Goal: Transaction & Acquisition: Purchase product/service

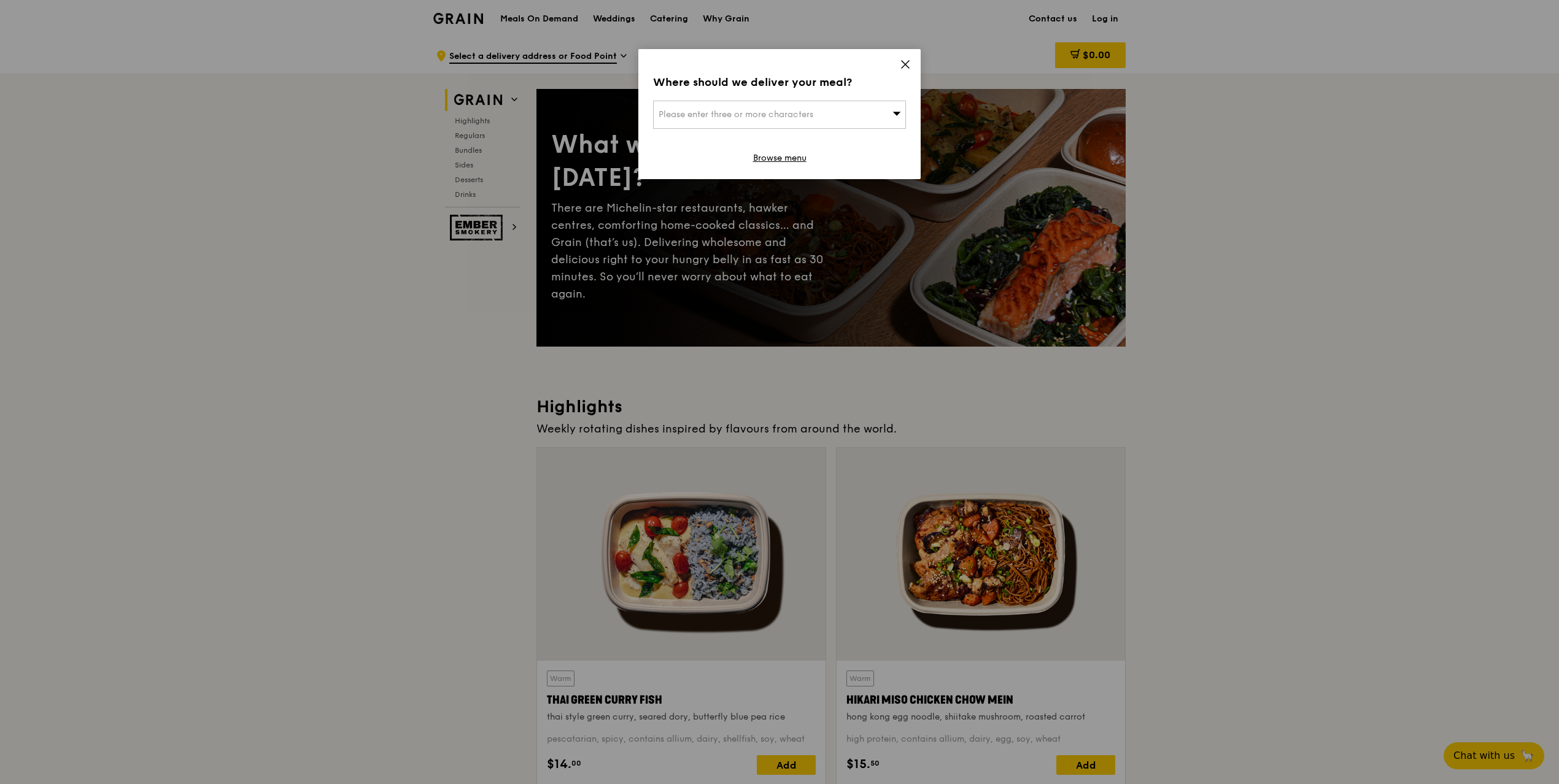
click at [903, 66] on icon at bounding box center [905, 64] width 7 height 7
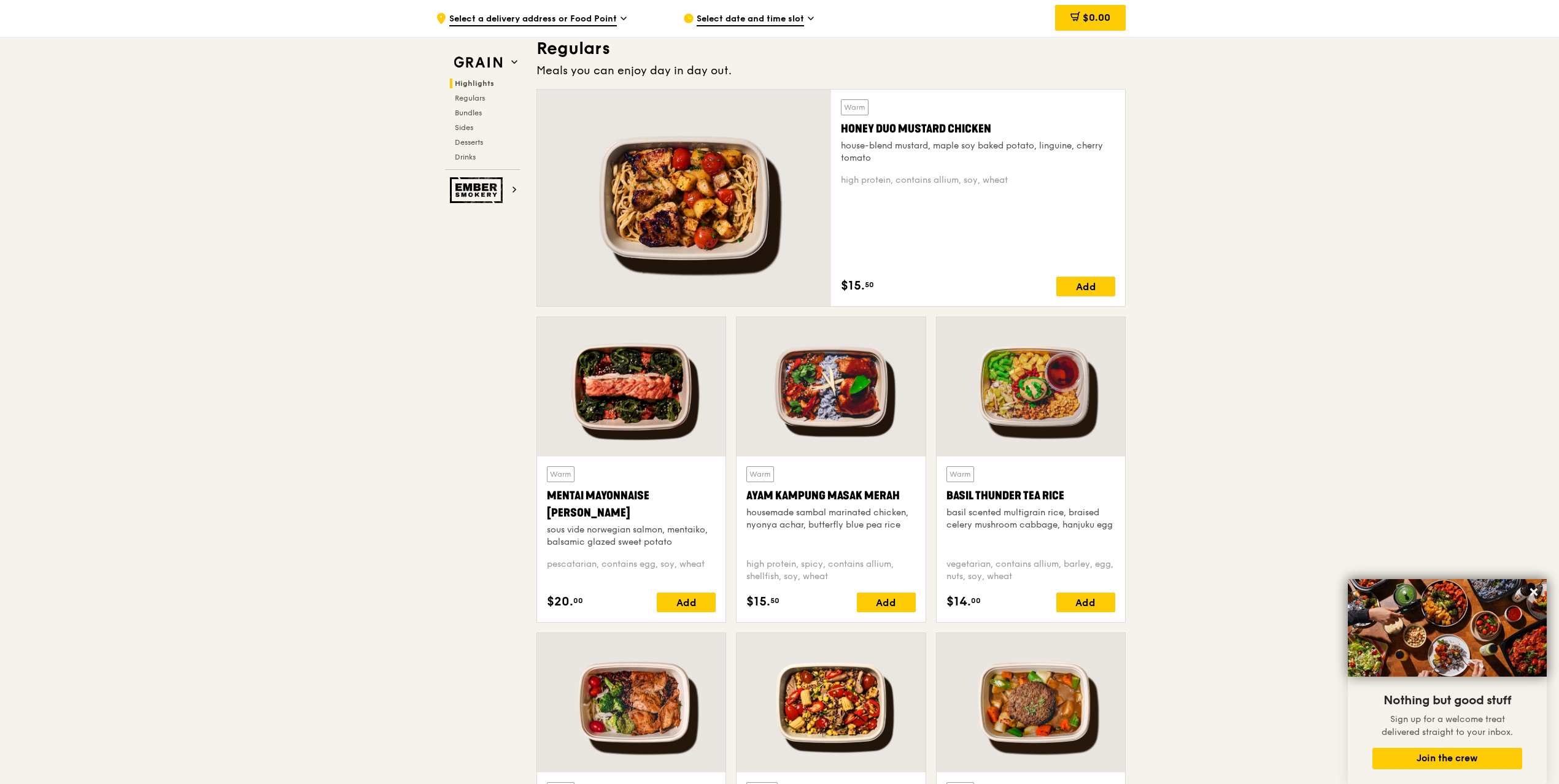
scroll to position [885, 0]
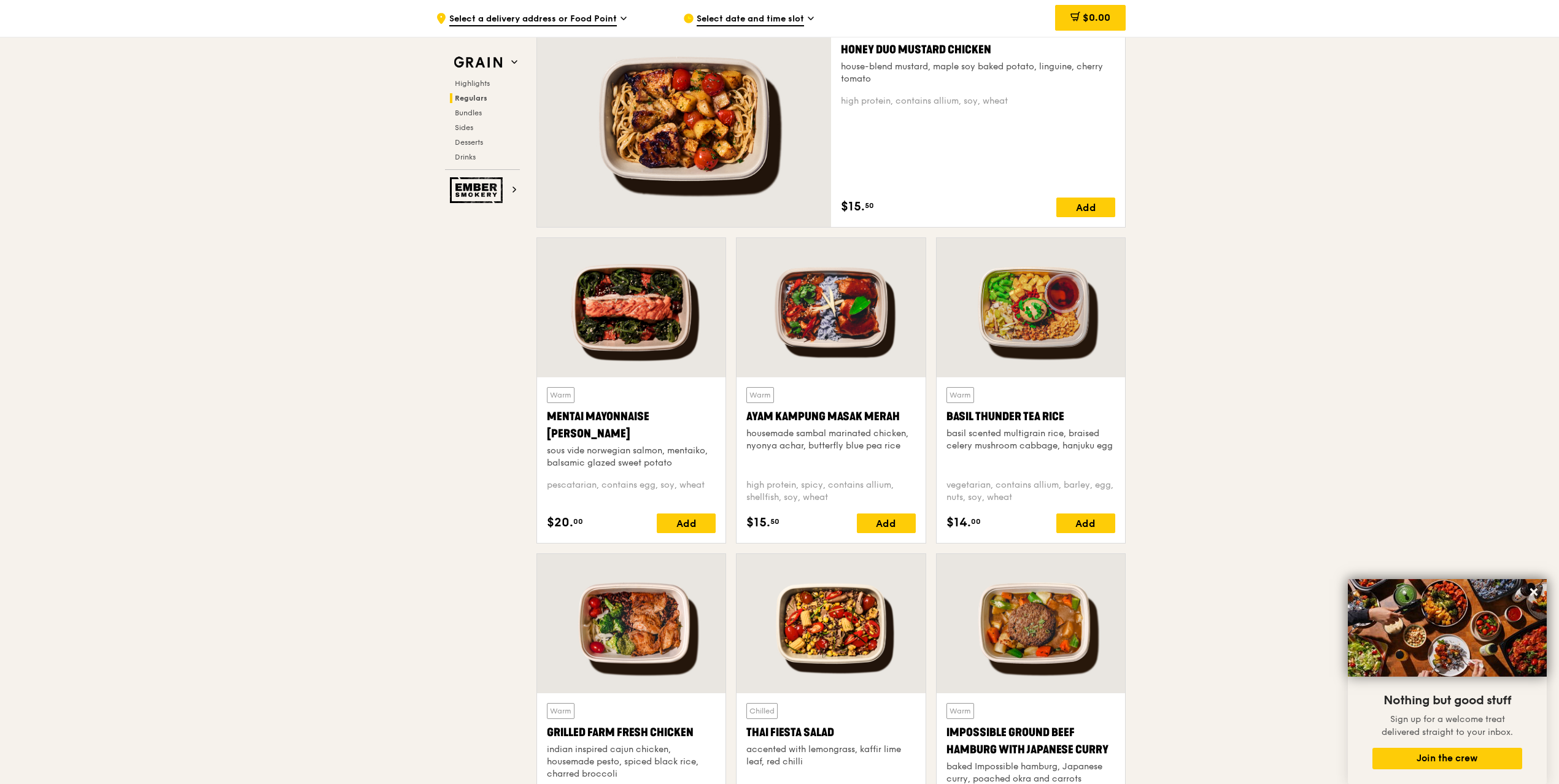
click at [1047, 319] on div at bounding box center [1031, 308] width 188 height 140
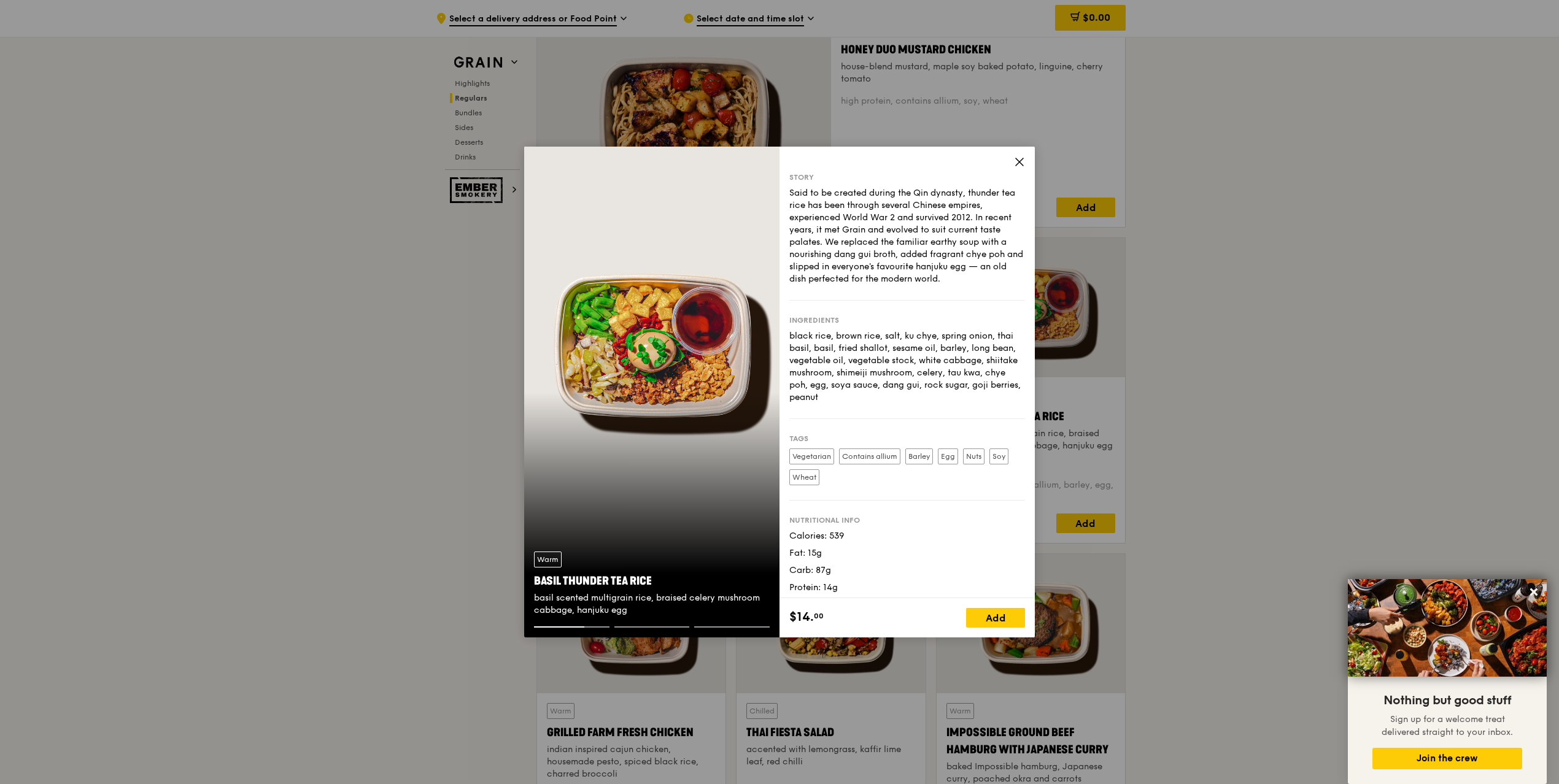
click at [1017, 165] on icon at bounding box center [1019, 162] width 11 height 11
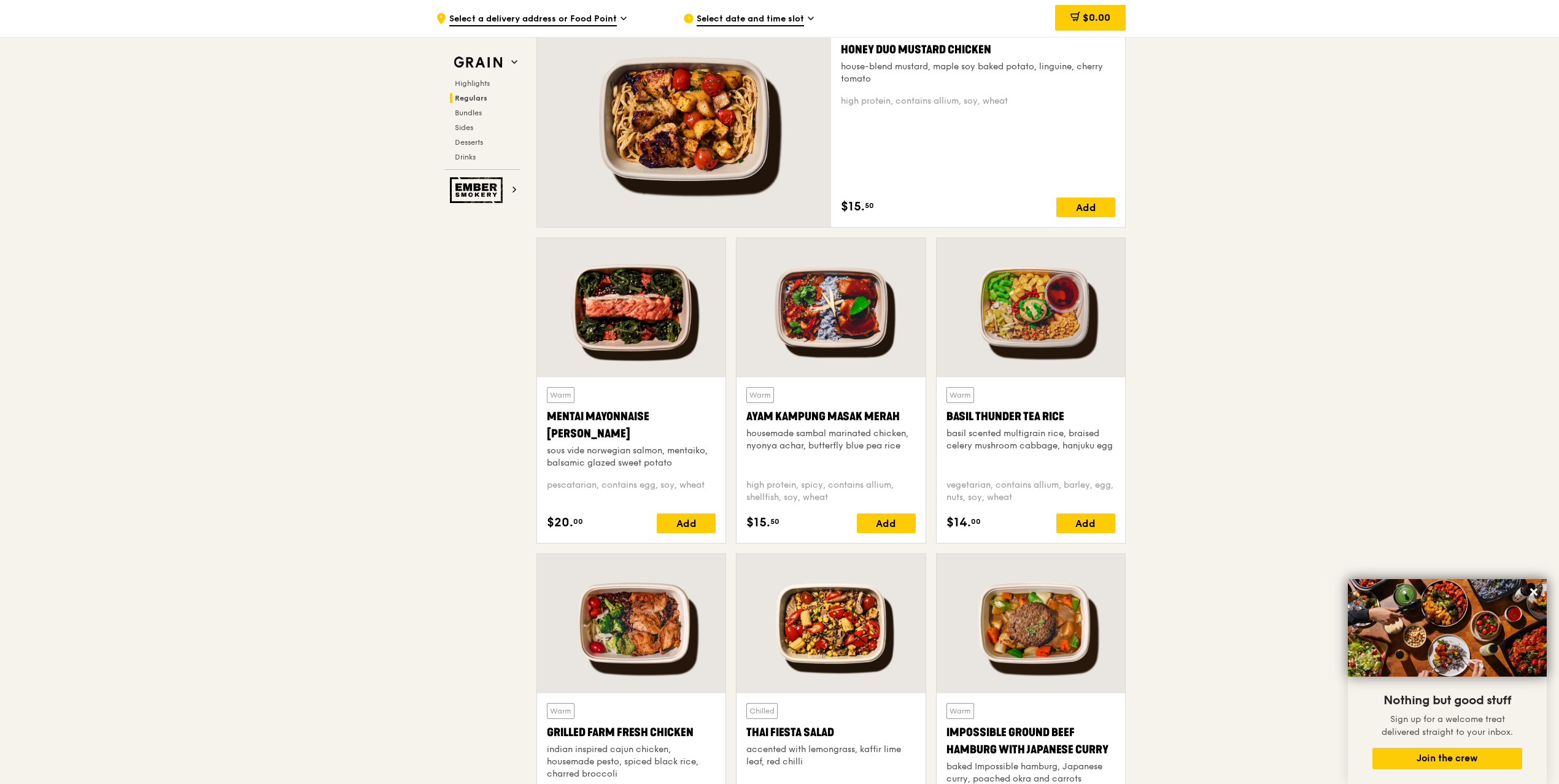
click at [672, 318] on div at bounding box center [631, 308] width 188 height 140
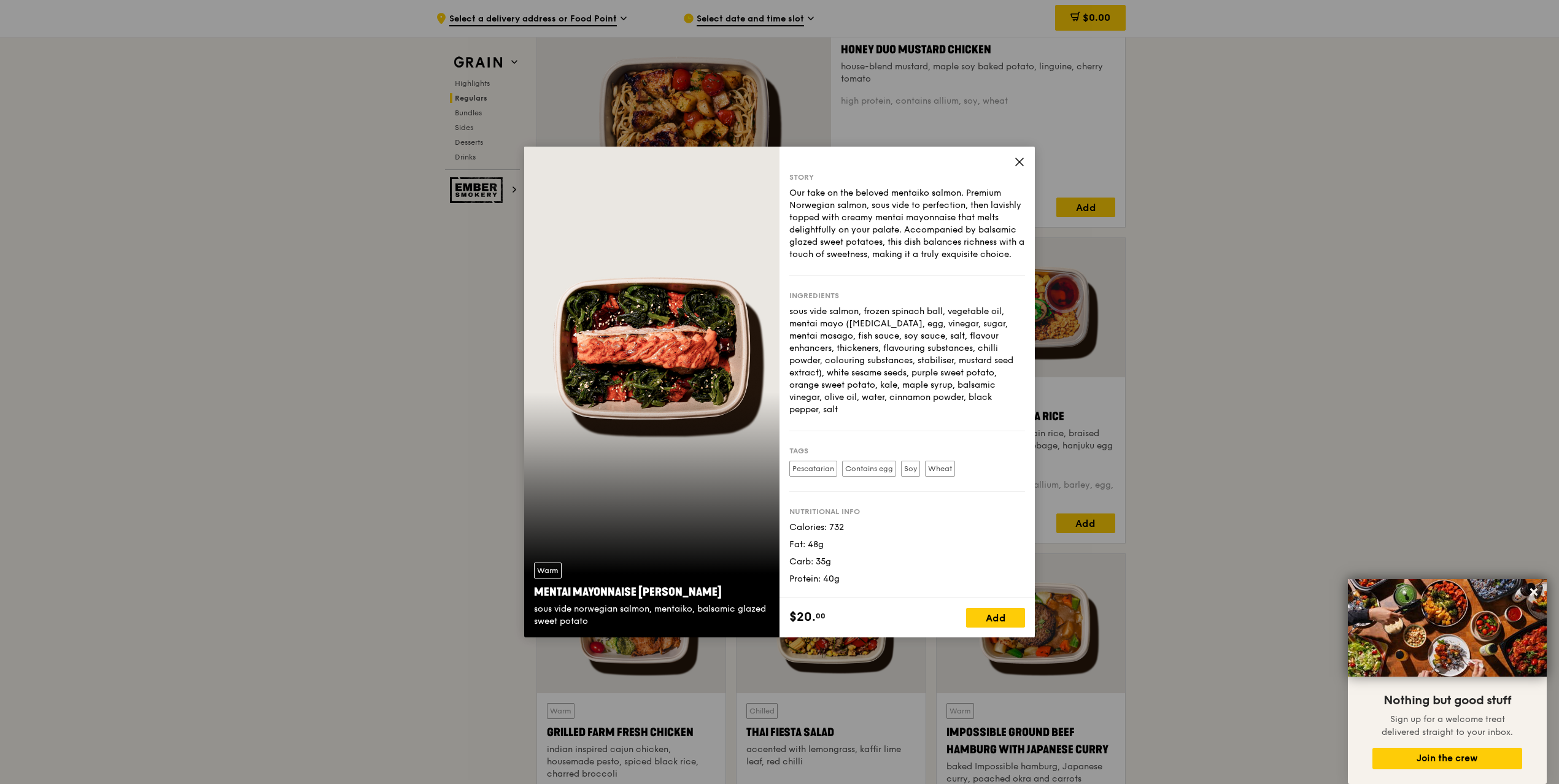
click at [631, 334] on div "Warm Mentai Mayonnaise Aburi Salmon sous vide norwegian salmon, mentaiko, balsa…" at bounding box center [651, 392] width 255 height 490
click at [1020, 166] on icon at bounding box center [1019, 162] width 11 height 11
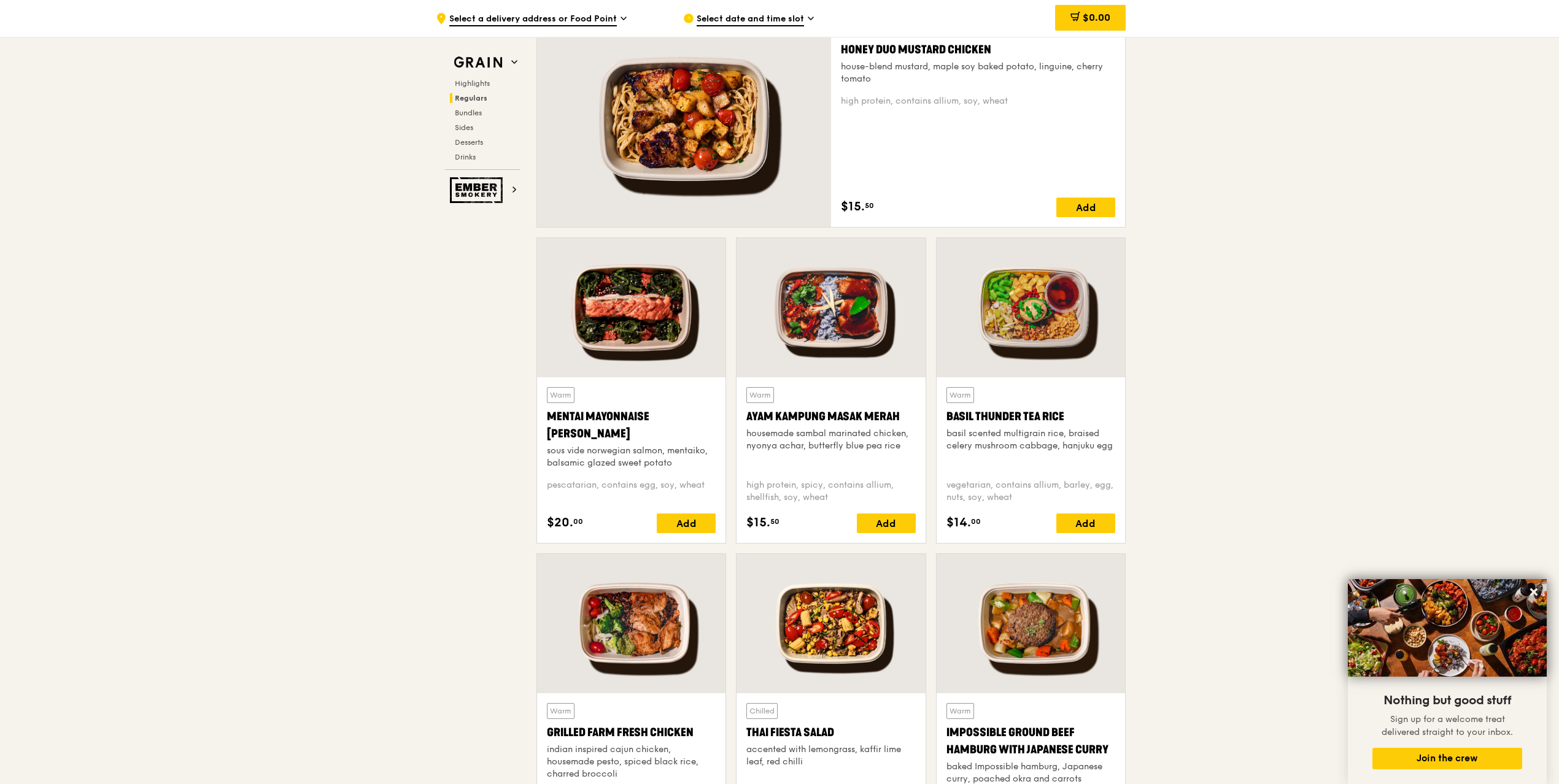
click at [1030, 345] on div at bounding box center [1031, 308] width 188 height 140
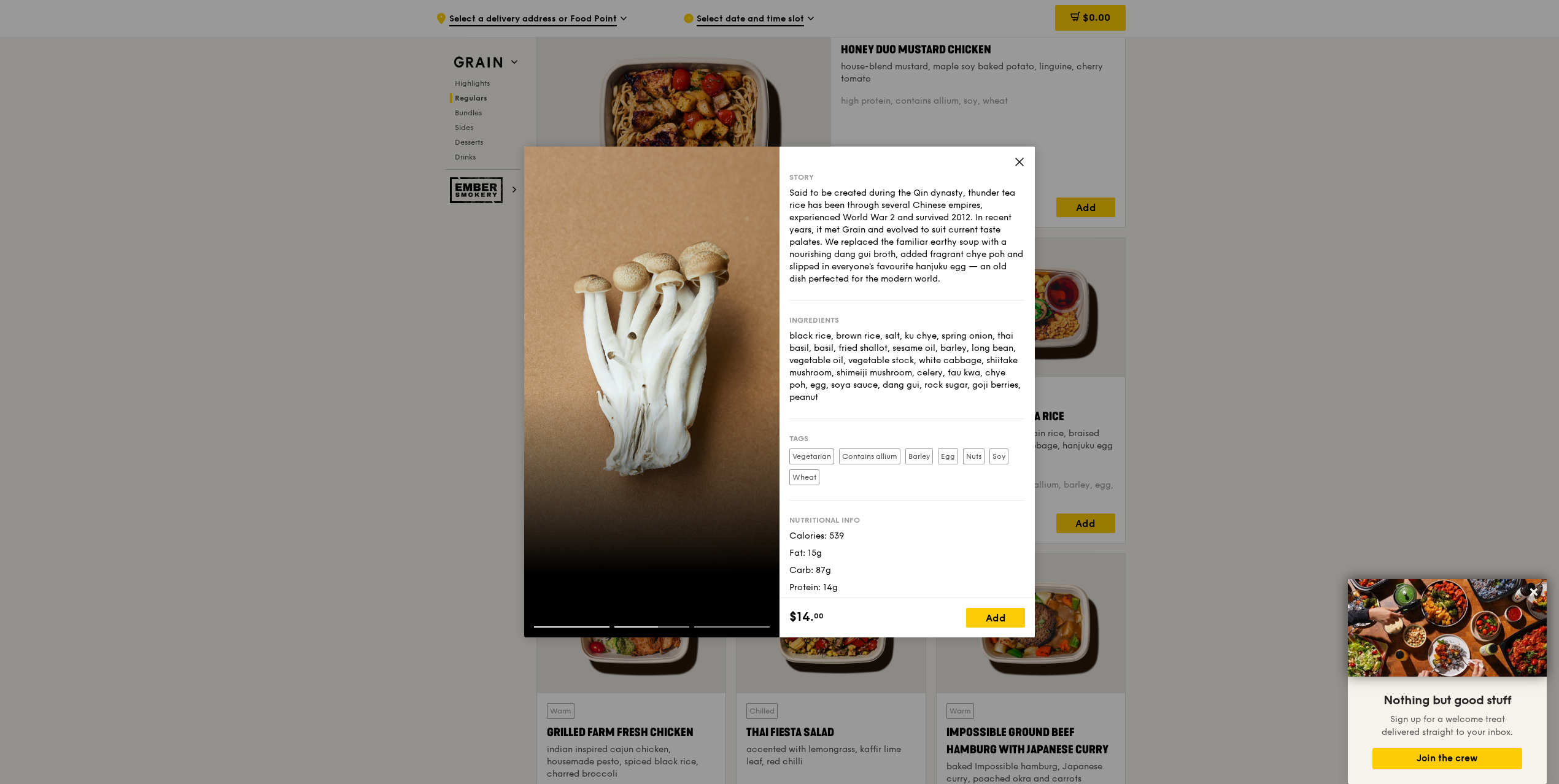
click at [1019, 159] on icon at bounding box center [1019, 162] width 11 height 11
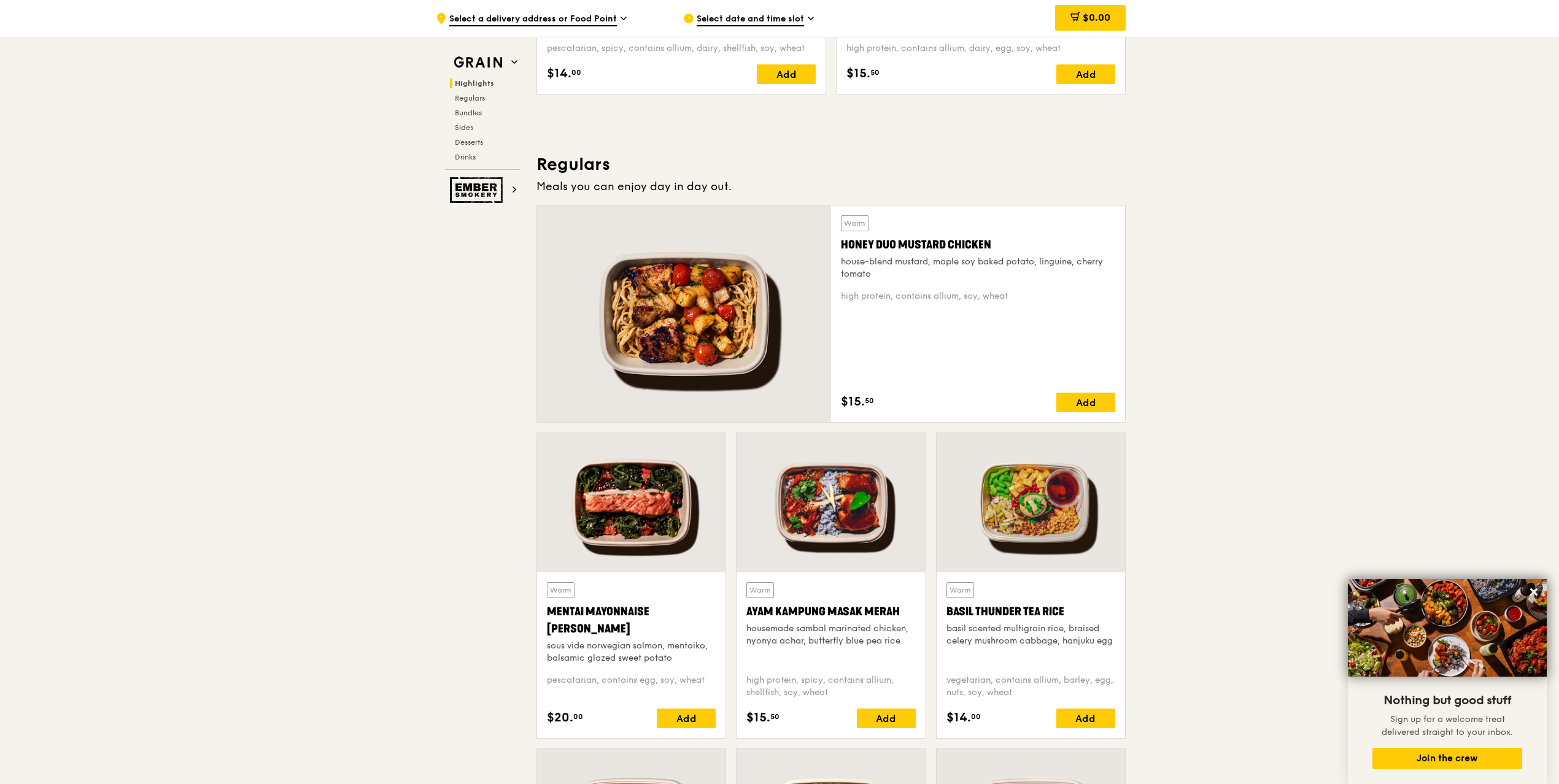
scroll to position [701, 0]
